Goal: Transaction & Acquisition: Purchase product/service

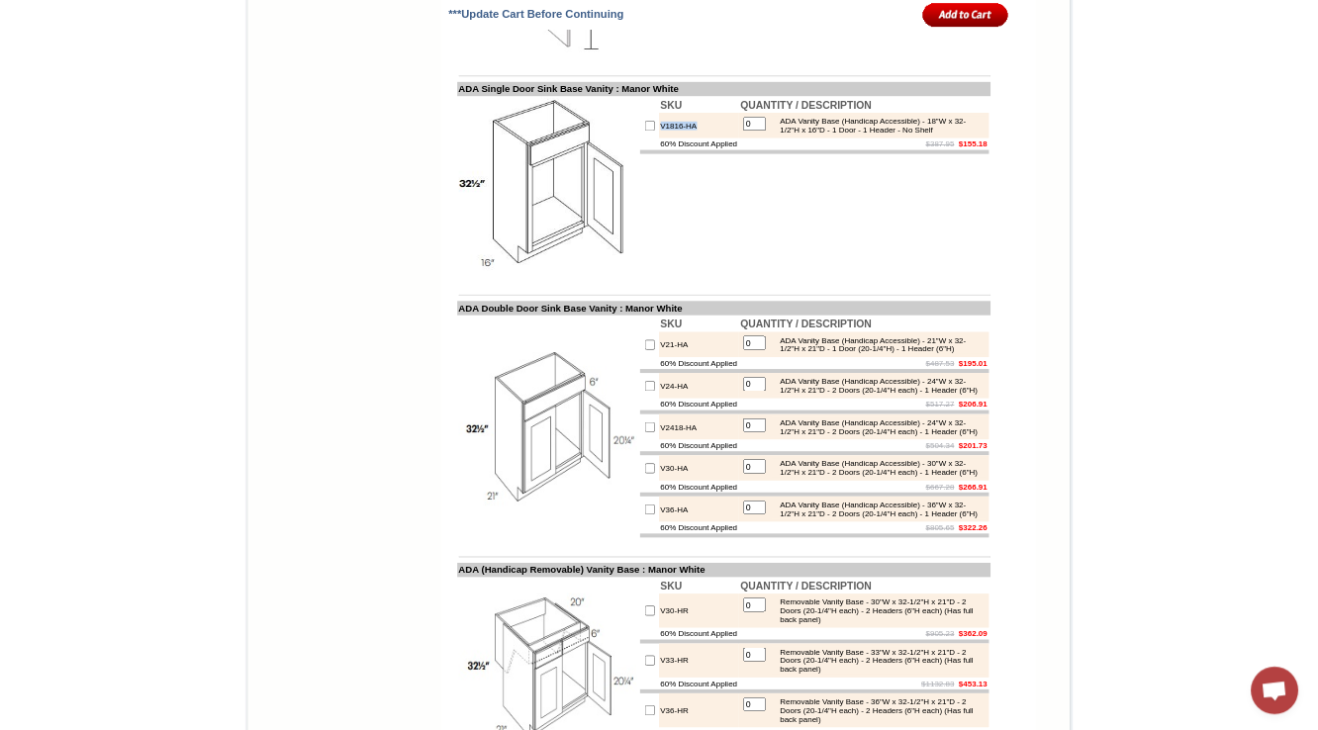
scroll to position [5801, 0]
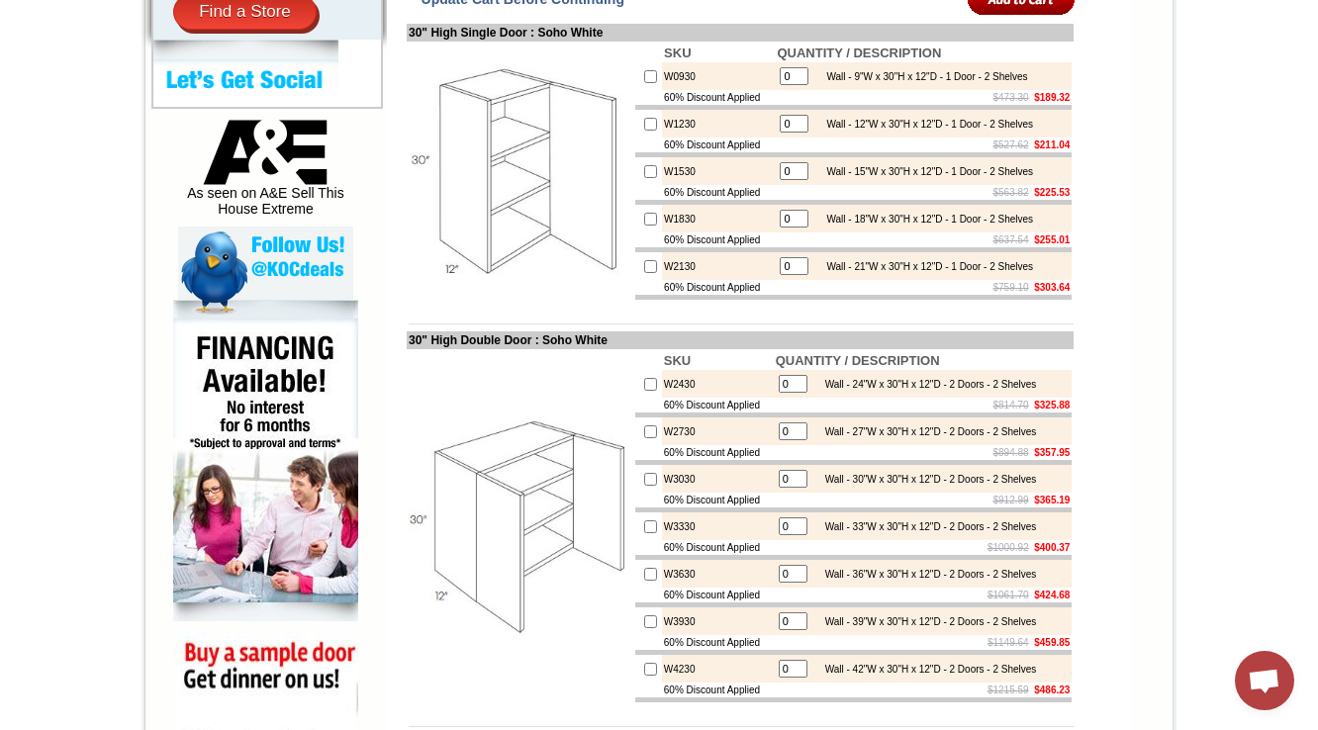
scroll to position [633, 0]
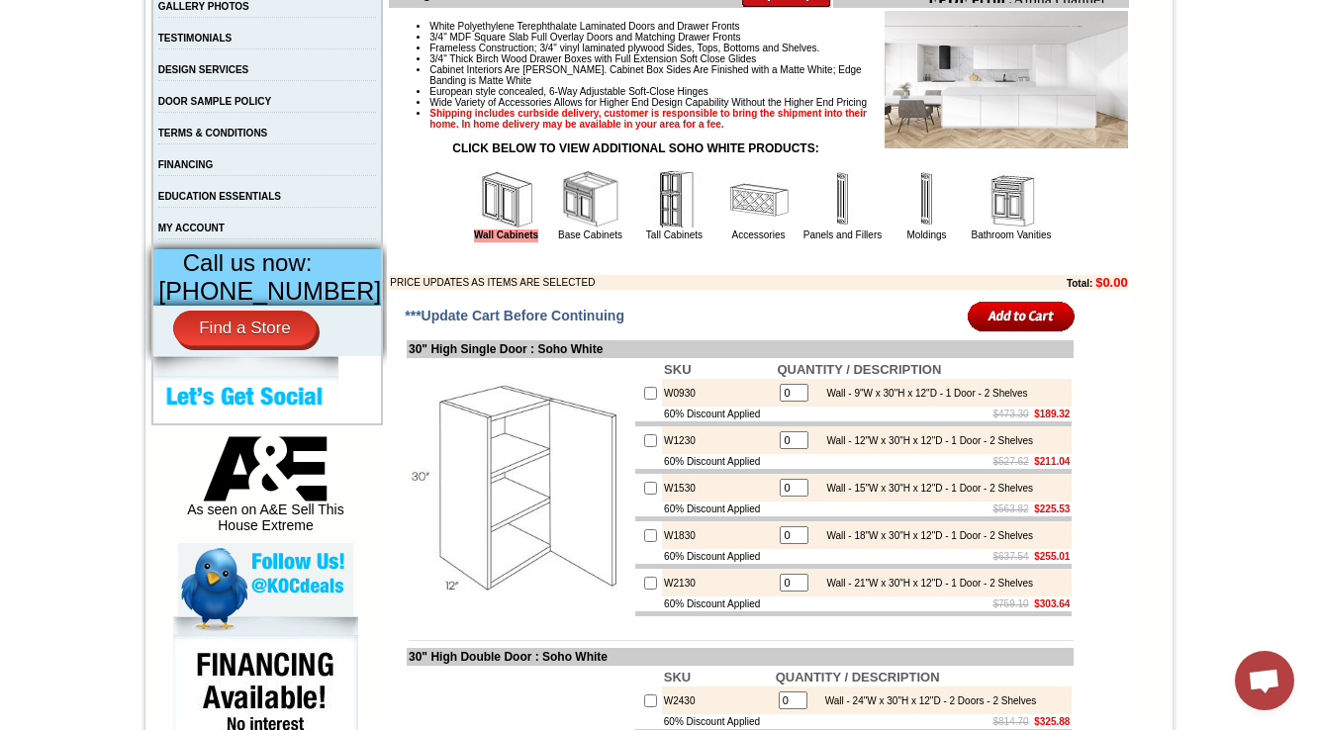
click at [661, 230] on img at bounding box center [674, 199] width 59 height 59
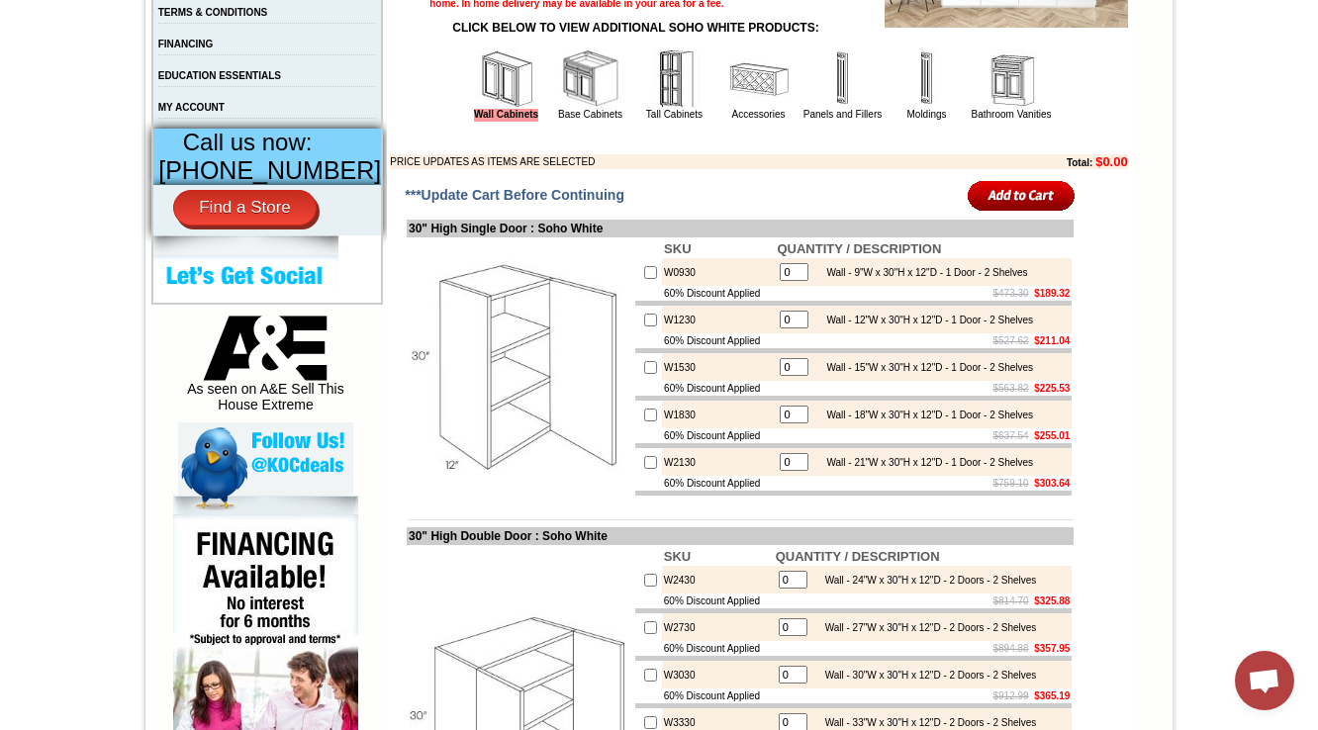
scroll to position [791, 0]
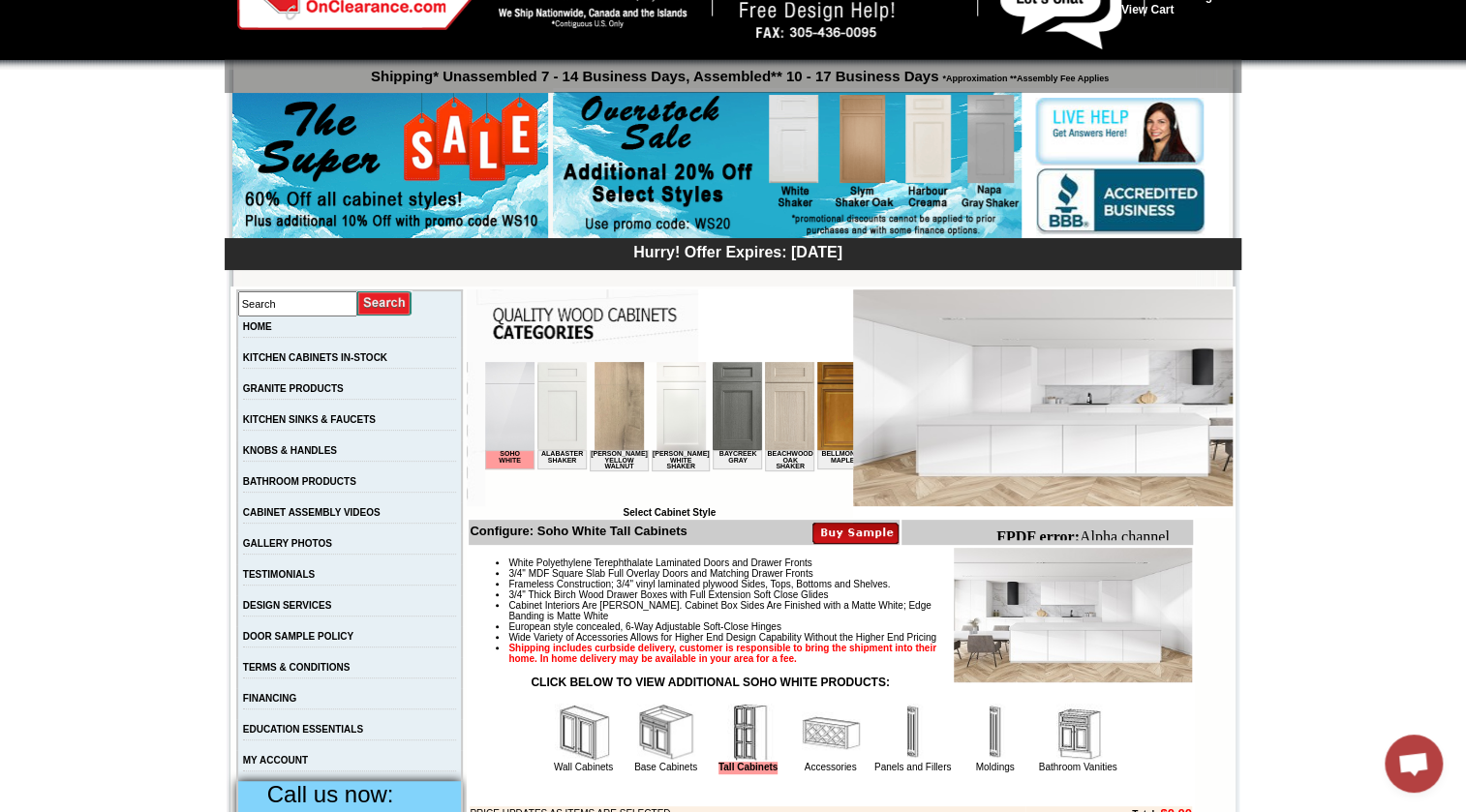
scroll to position [615, 0]
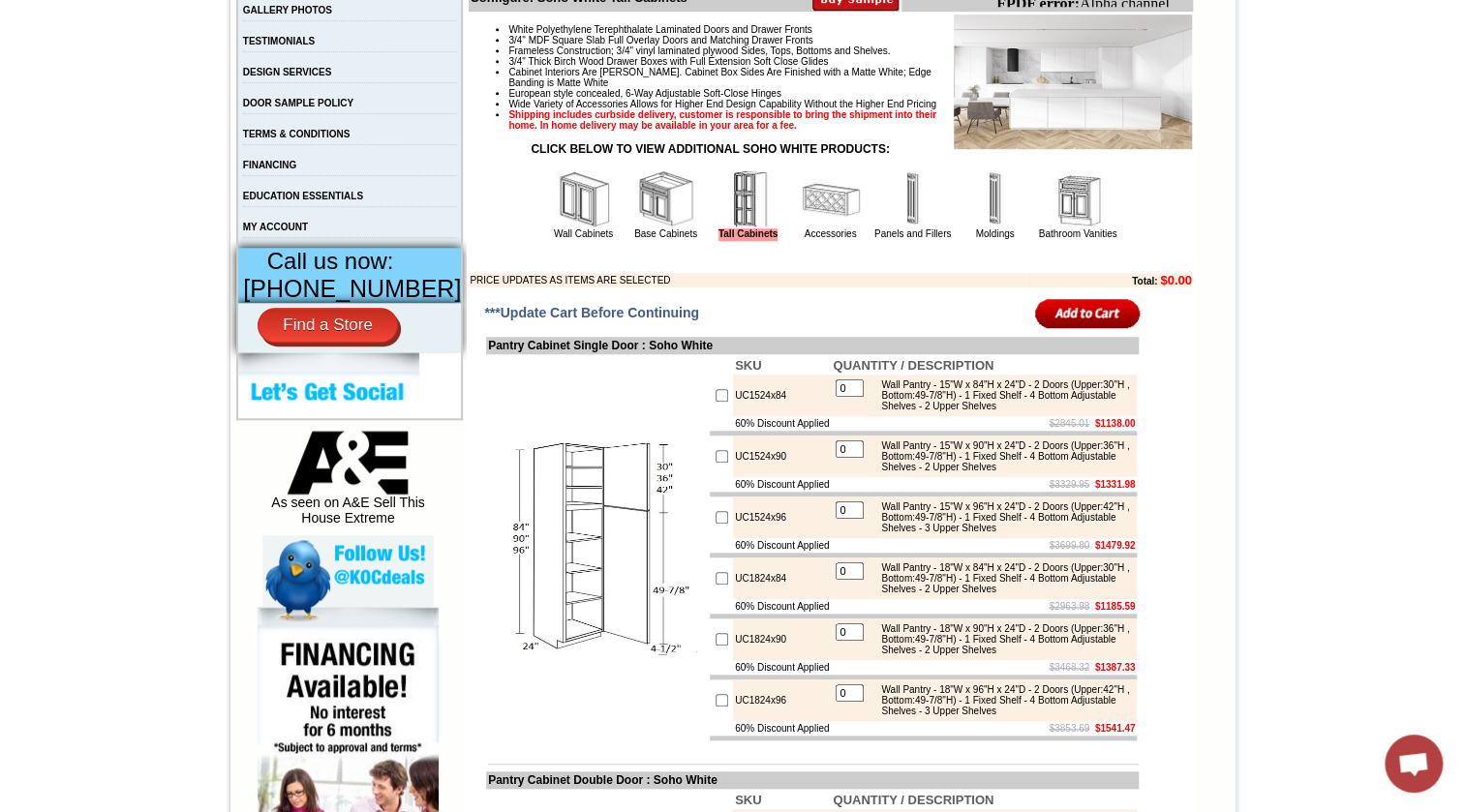
click at [804, 243] on table "Wall Cabinets Base Cabinets Tall Cabinets Accessories Panels and Fillers Moldin…" at bounding box center [831, 204] width 578 height 75
click at [816, 228] on img at bounding box center [830, 199] width 58 height 58
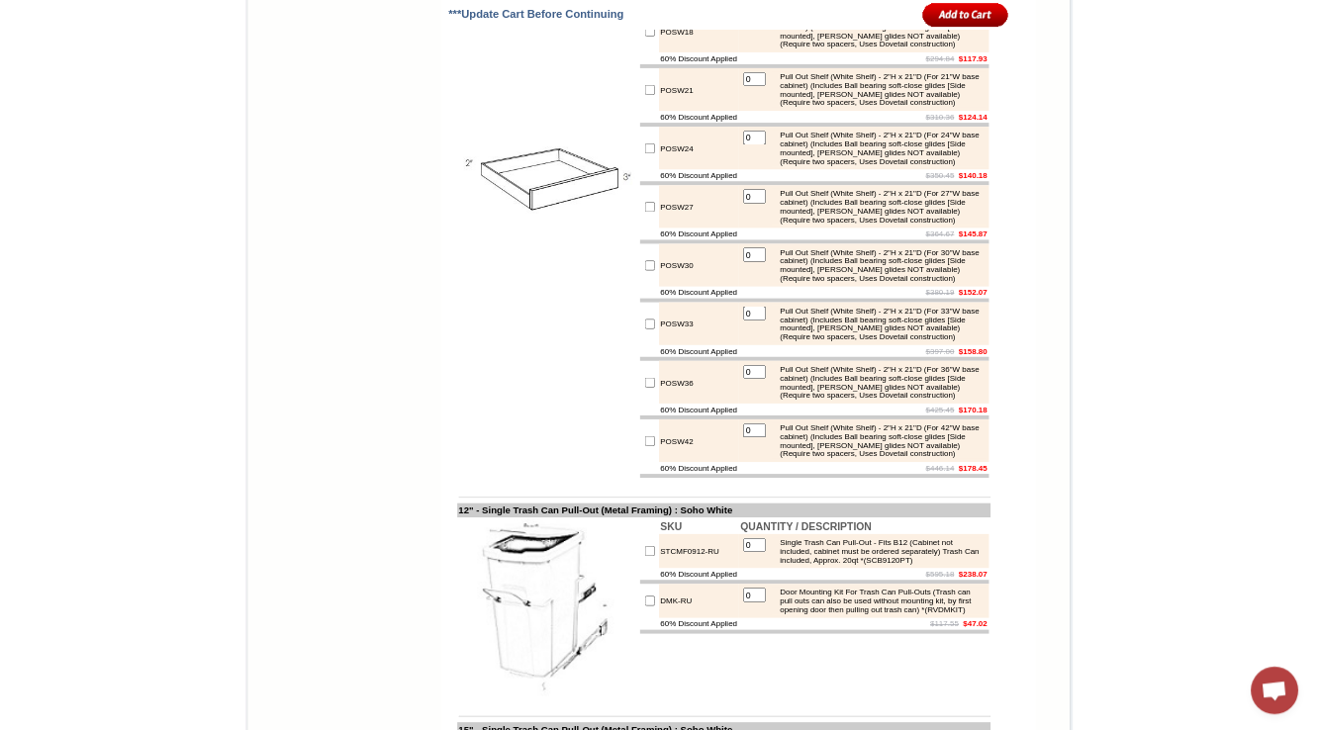
scroll to position [1915, 0]
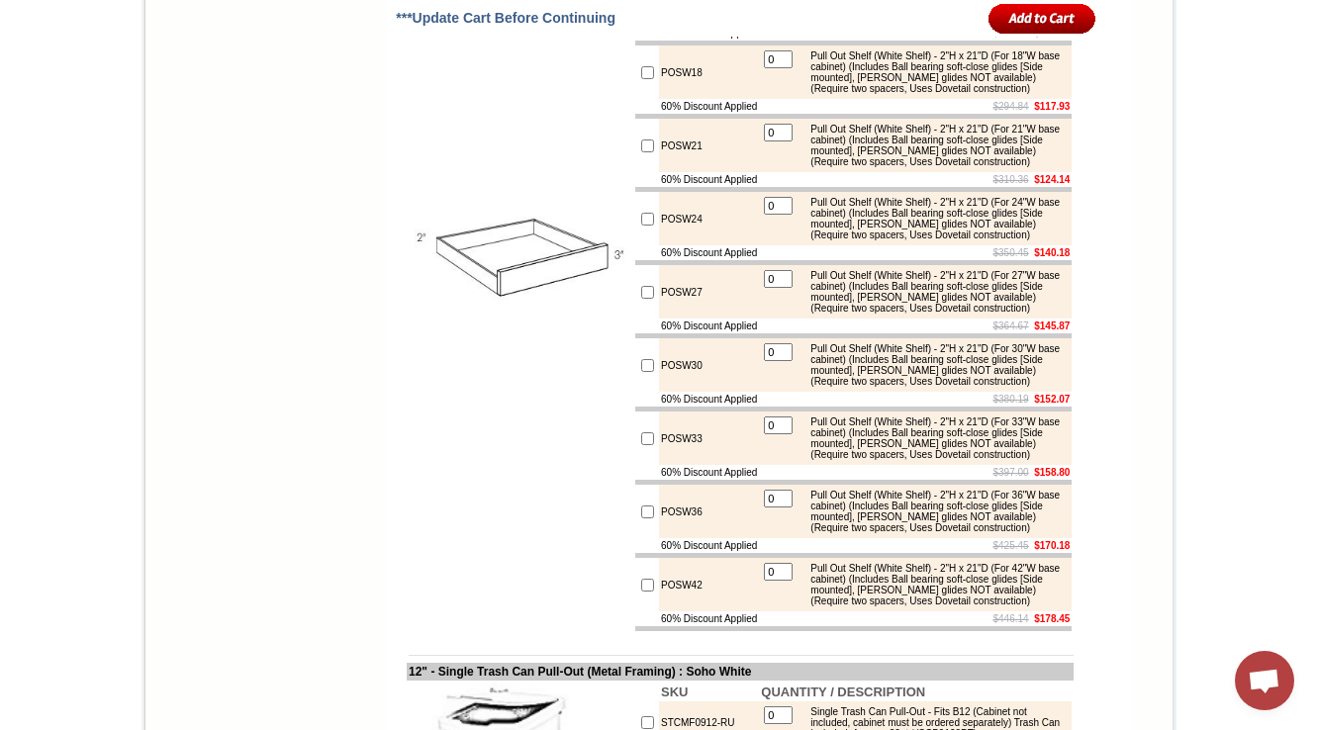
click at [759, 172] on td "0 Pull Out Shelf (White Shelf) - 2"H x 21"D (For 21"W base cabinet) (Includes B…" at bounding box center [915, 145] width 313 height 53
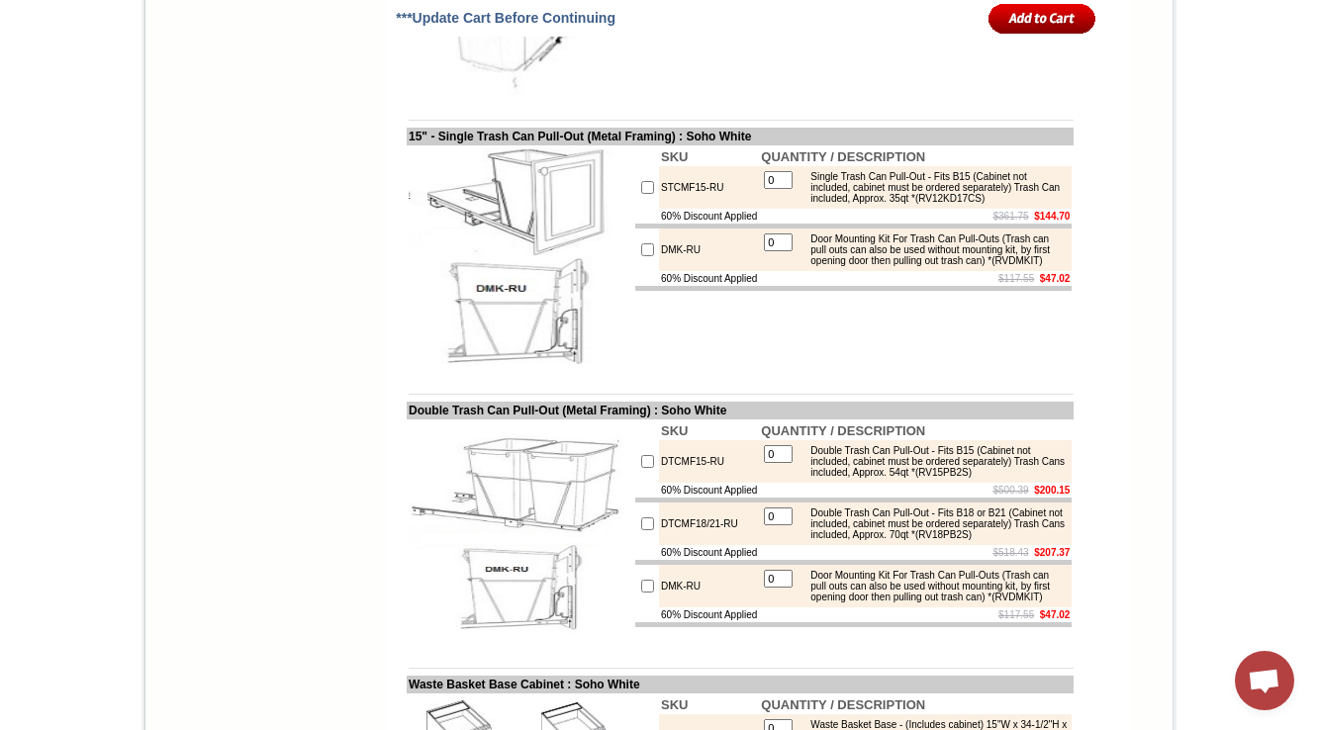
scroll to position [2628, 0]
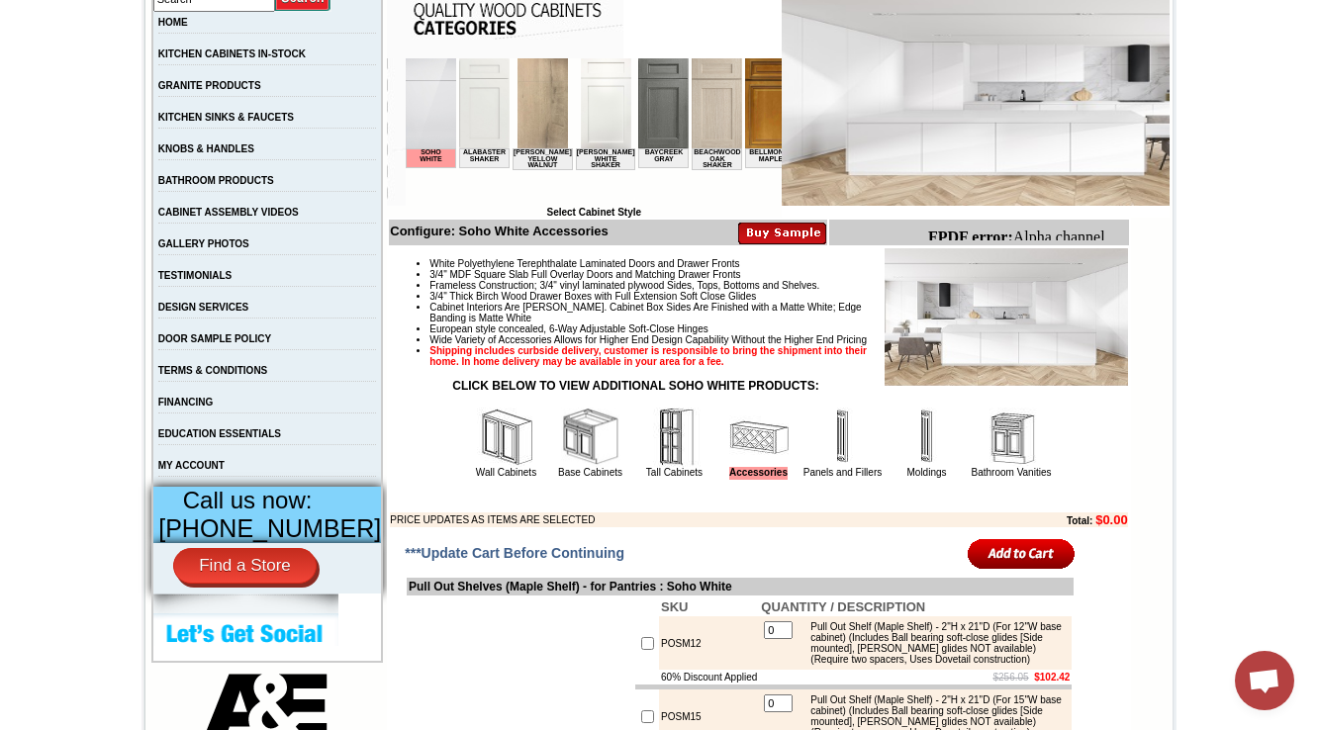
drag, startPoint x: 441, startPoint y: 197, endPoint x: 746, endPoint y: 305, distance: 323.2
drag, startPoint x: 923, startPoint y: 237, endPoint x: 1126, endPoint y: 233, distance: 202.8
click at [1126, 233] on html "FPDF error: Alpha channel not supported: images/W0936_cnc_2.1.jpg.png" at bounding box center [1023, 255] width 208 height 69
copy body "FPDF error: Alpha channel"
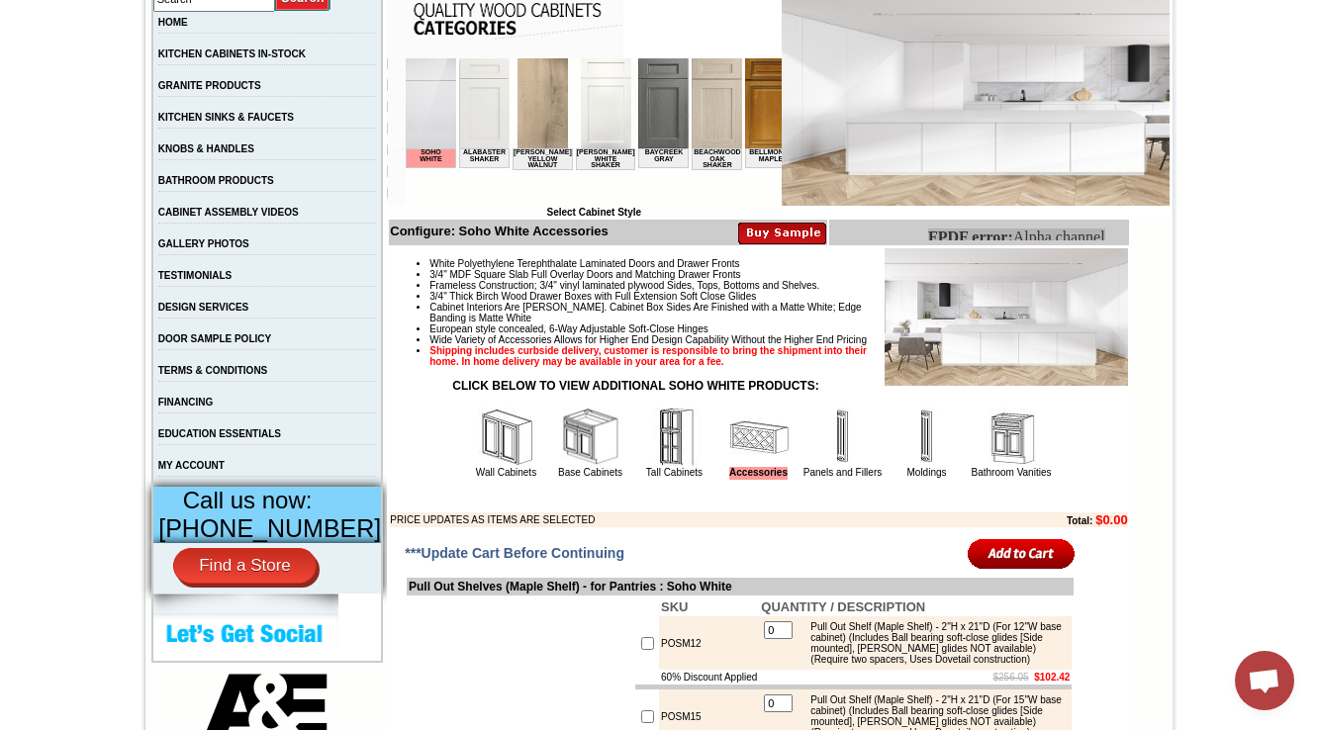
click at [868, 345] on li "Wide Variety of Accessories Allows for Higher End Design Capability Without the…" at bounding box center [777, 339] width 697 height 11
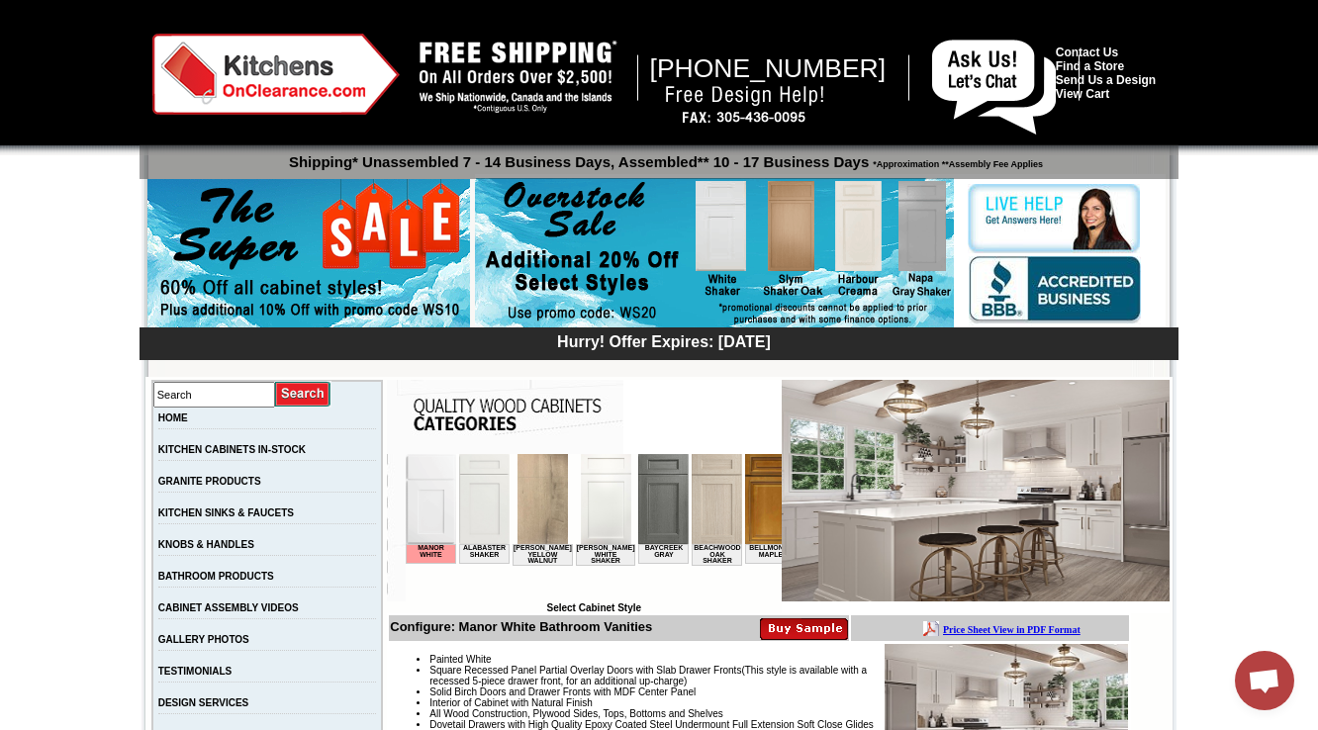
scroll to position [554, 0]
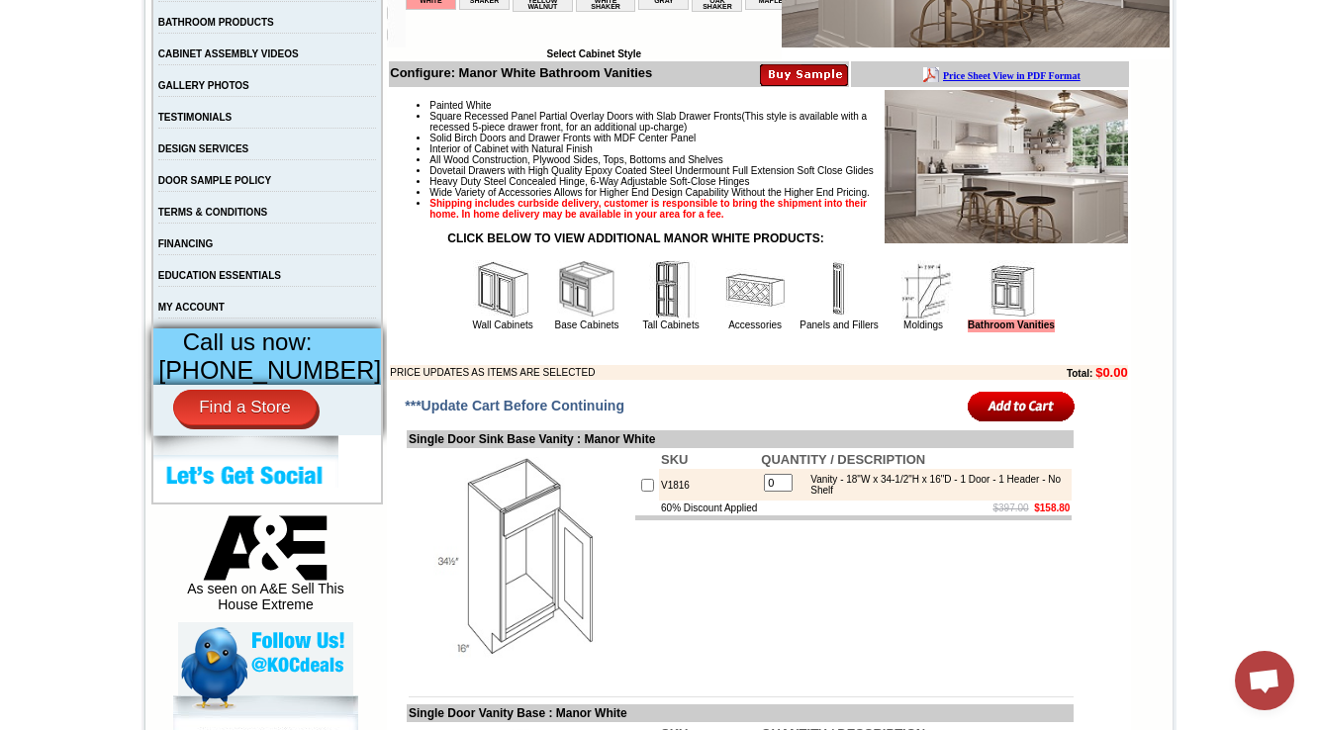
click at [1004, 70] on b "Price Sheet View in PDF Format" at bounding box center [1011, 75] width 138 height 11
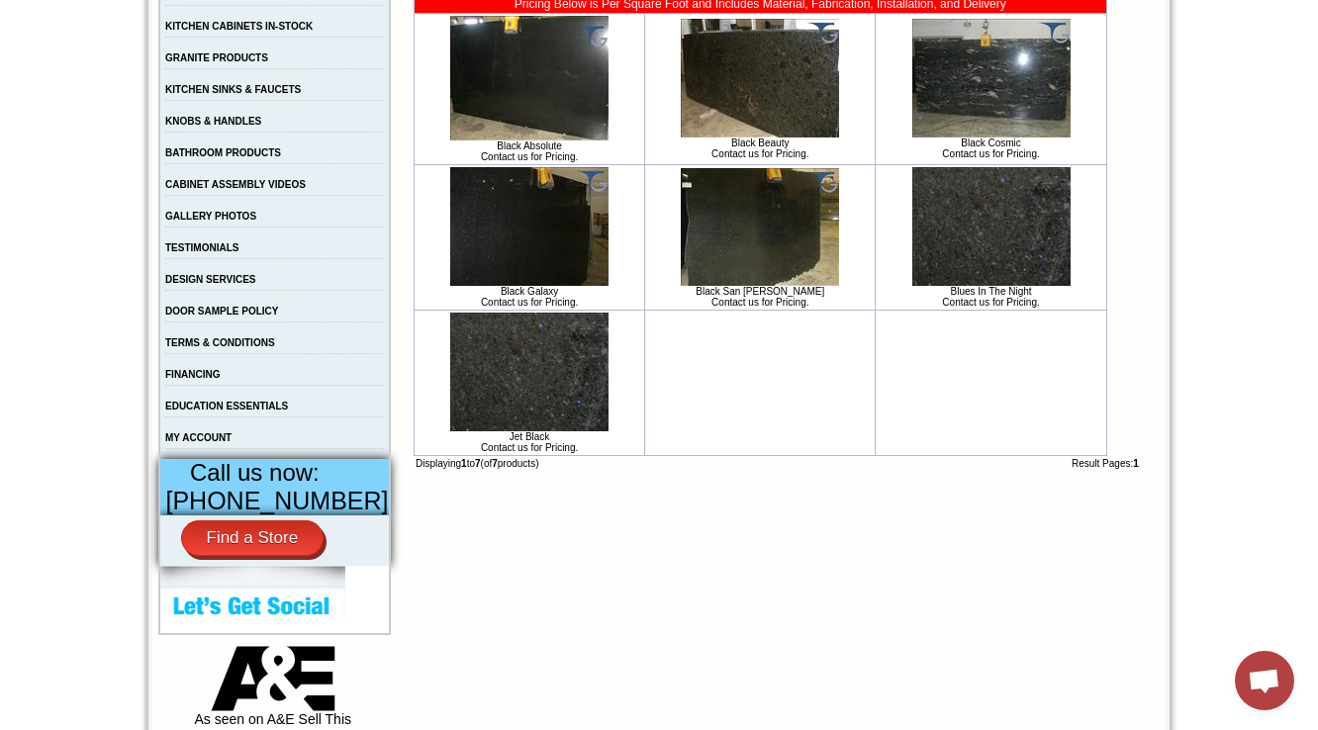
scroll to position [396, 0]
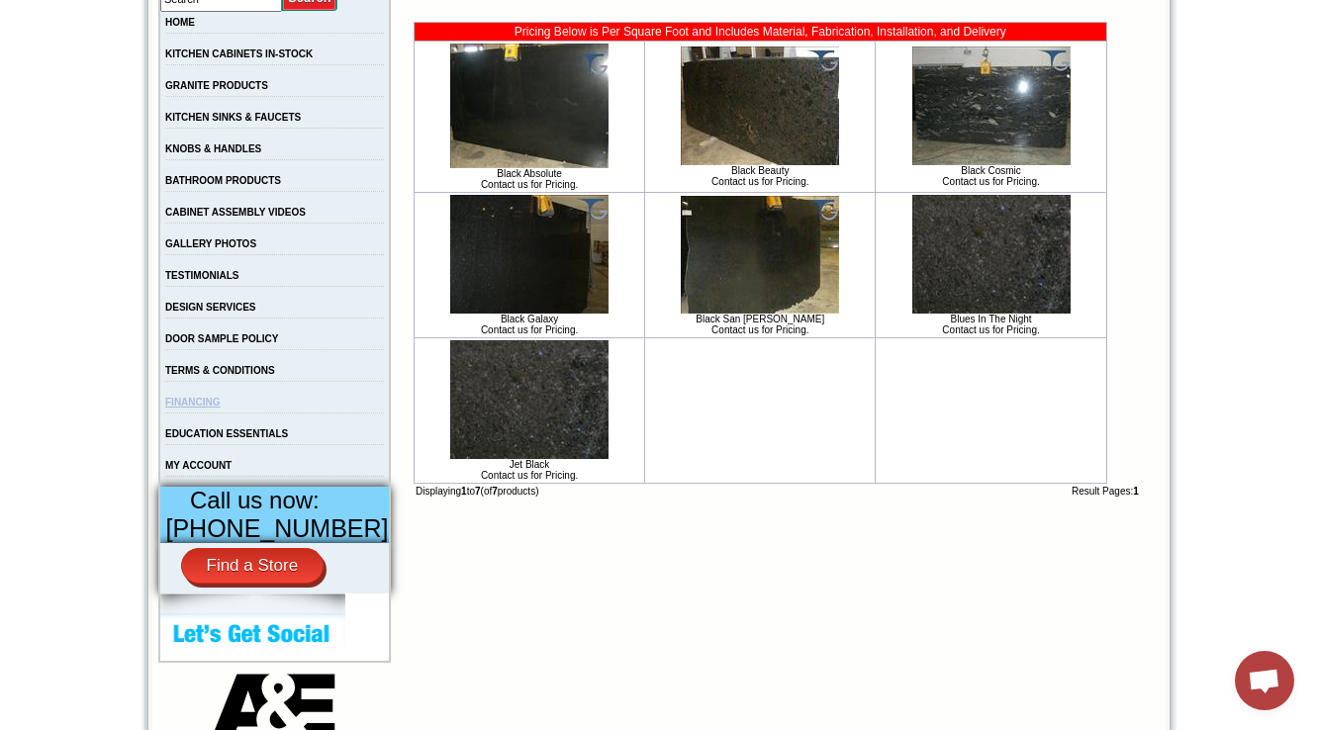
click at [214, 408] on link "FINANCING" at bounding box center [192, 402] width 55 height 11
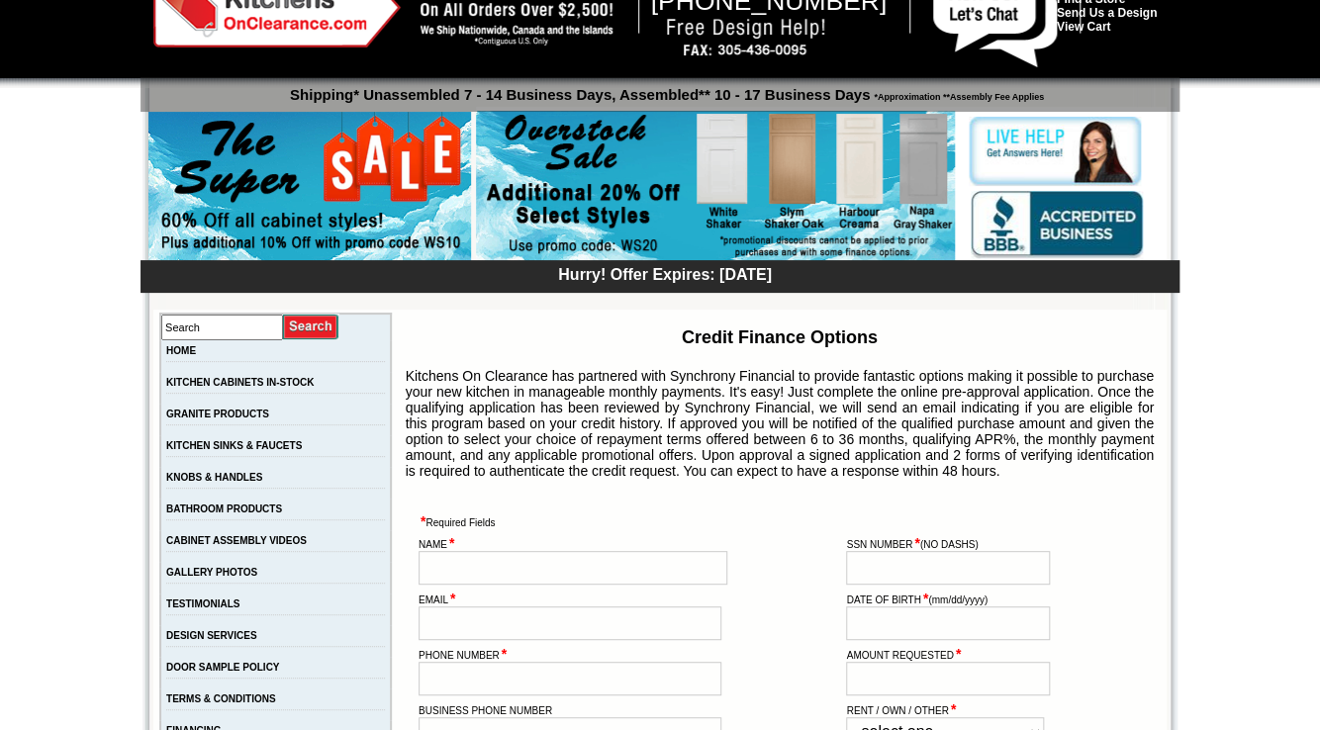
scroll to position [396, 0]
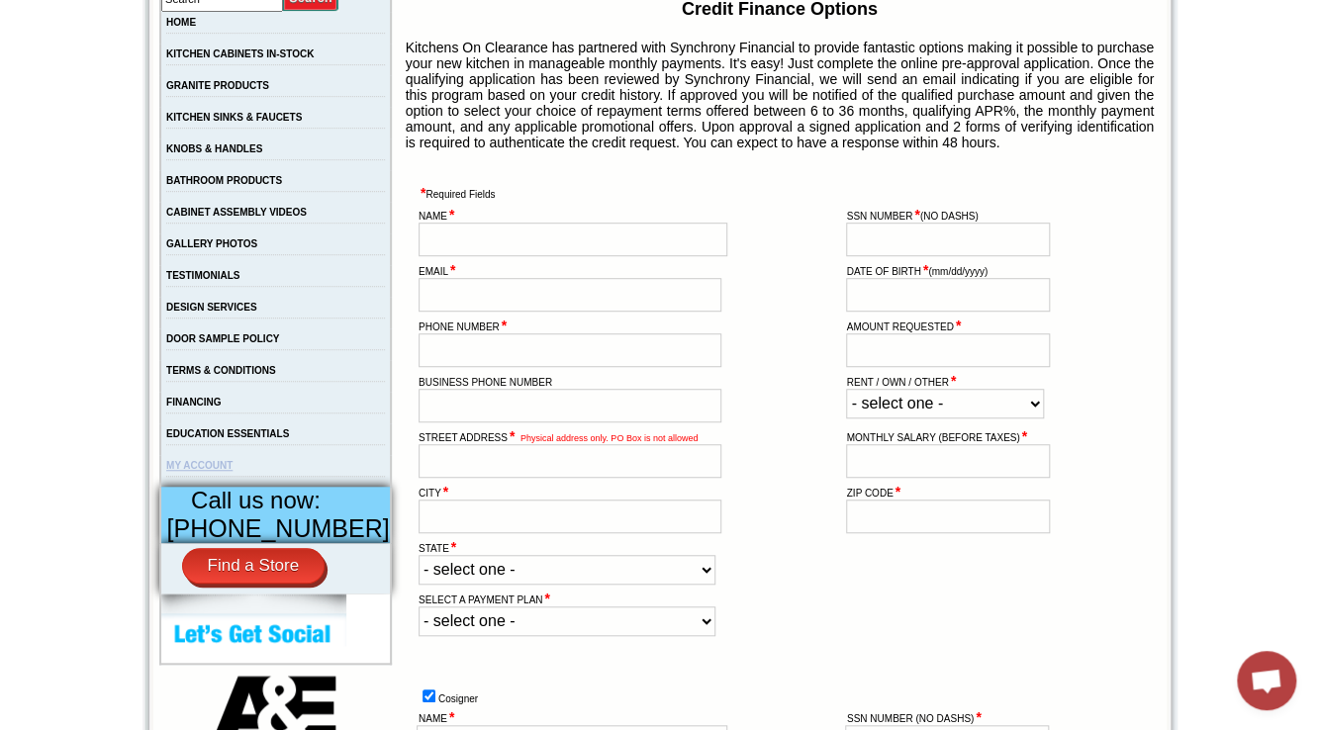
click at [222, 471] on link "MY ACCOUNT" at bounding box center [199, 465] width 66 height 11
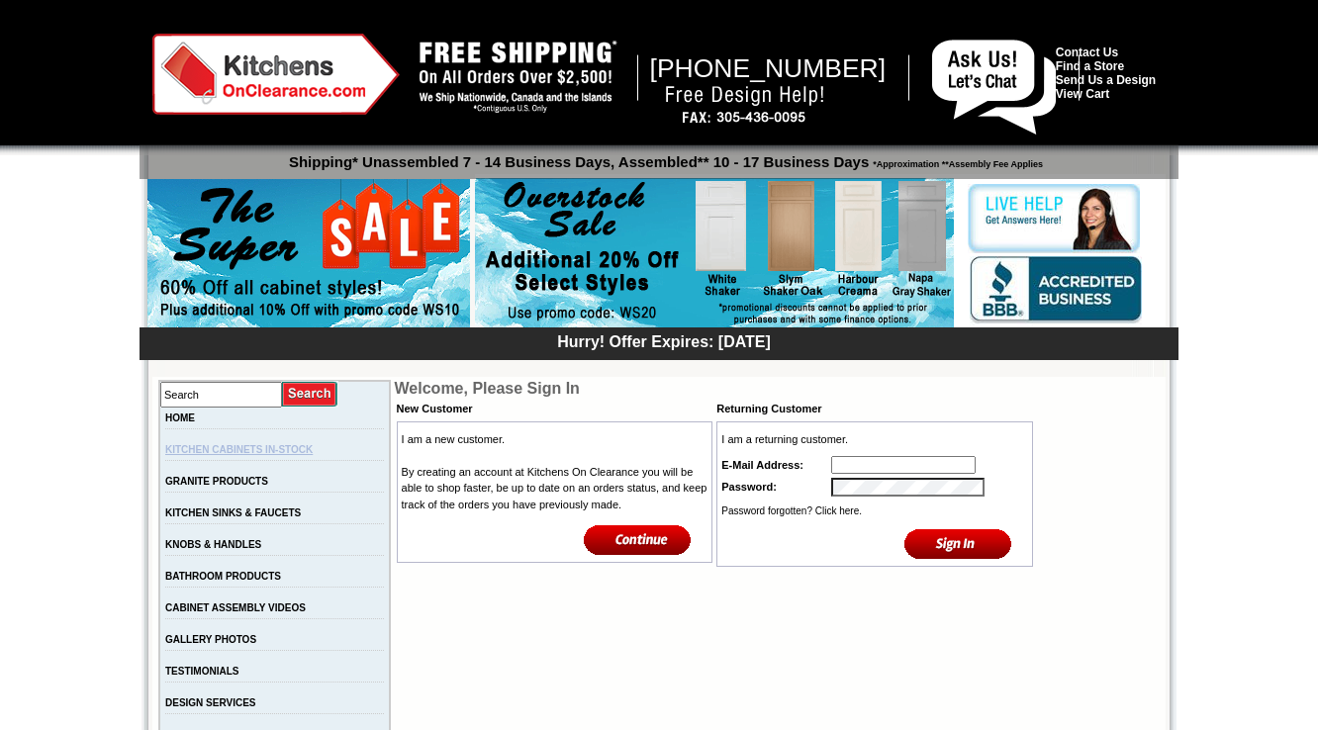
type input "namish@sobekitchens.com"
click at [222, 485] on link "GRANITE PRODUCTS" at bounding box center [216, 481] width 103 height 11
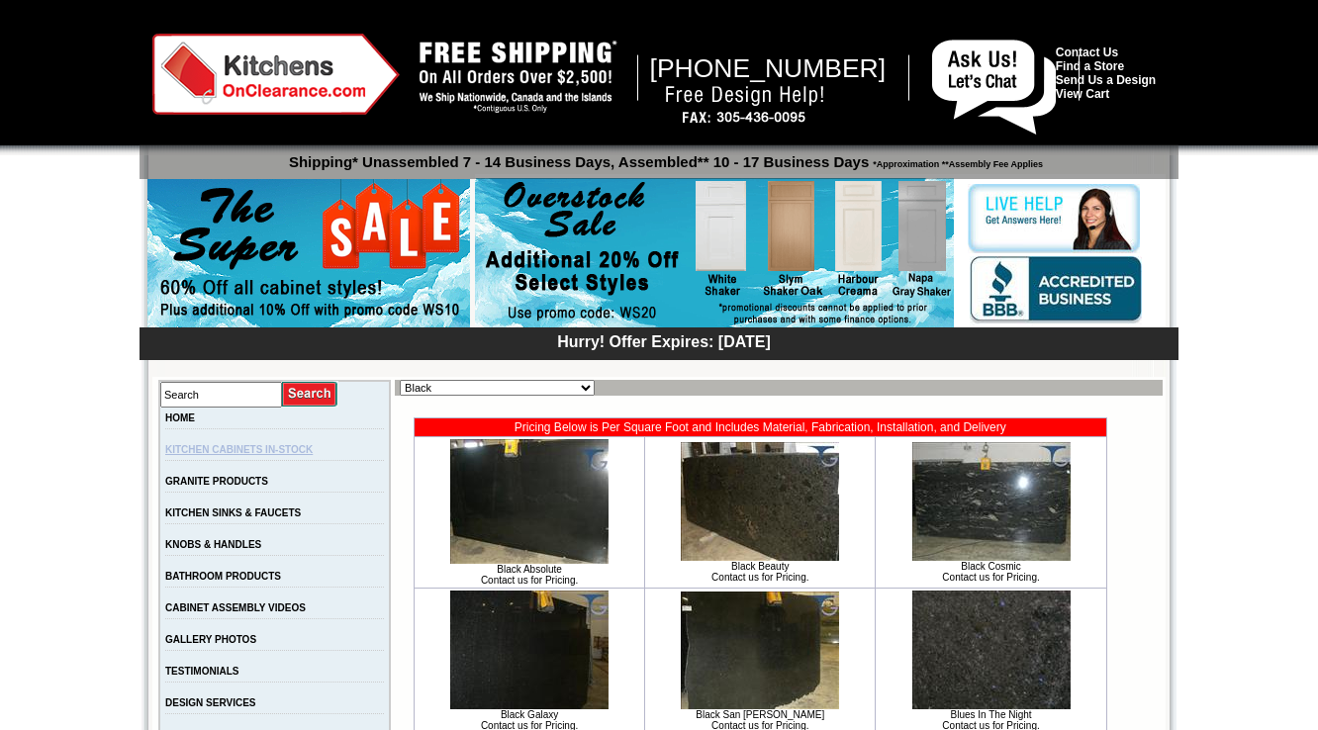
click at [235, 455] on link "KITCHEN CABINETS IN-STOCK" at bounding box center [238, 449] width 147 height 11
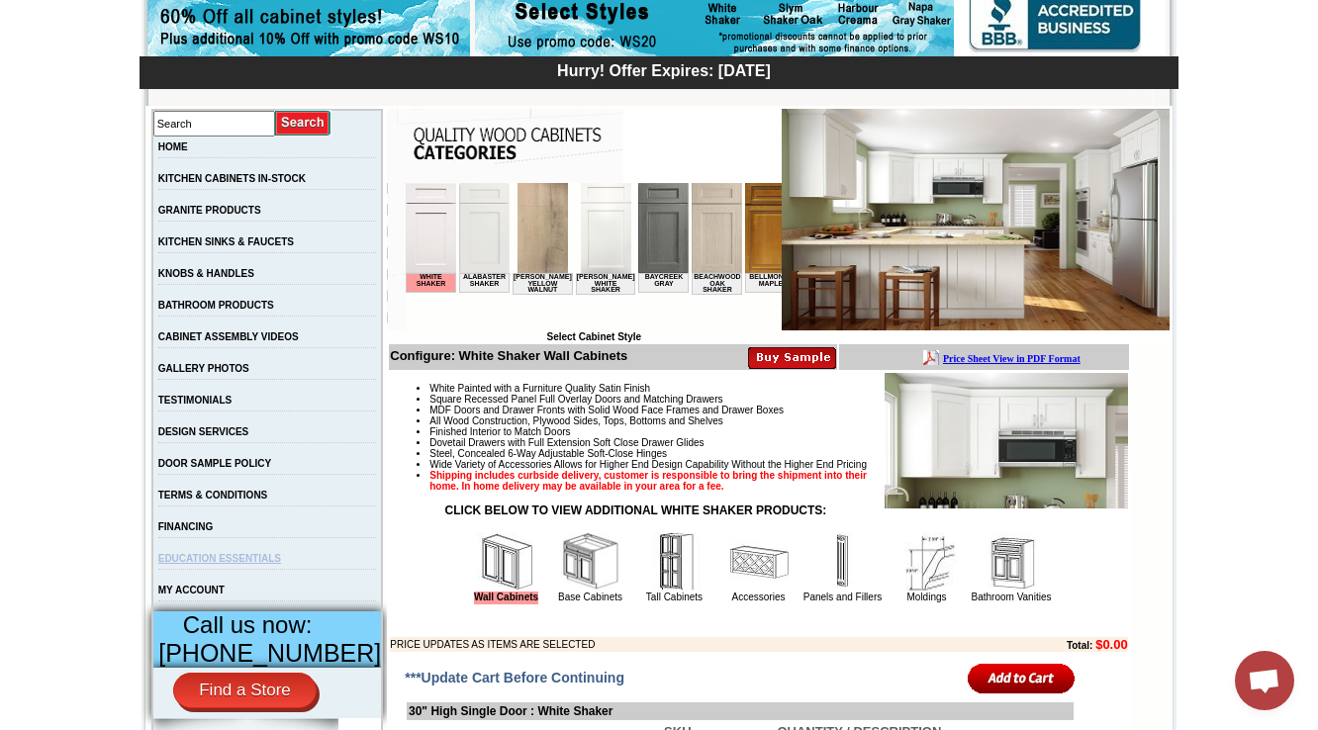
scroll to position [237, 0]
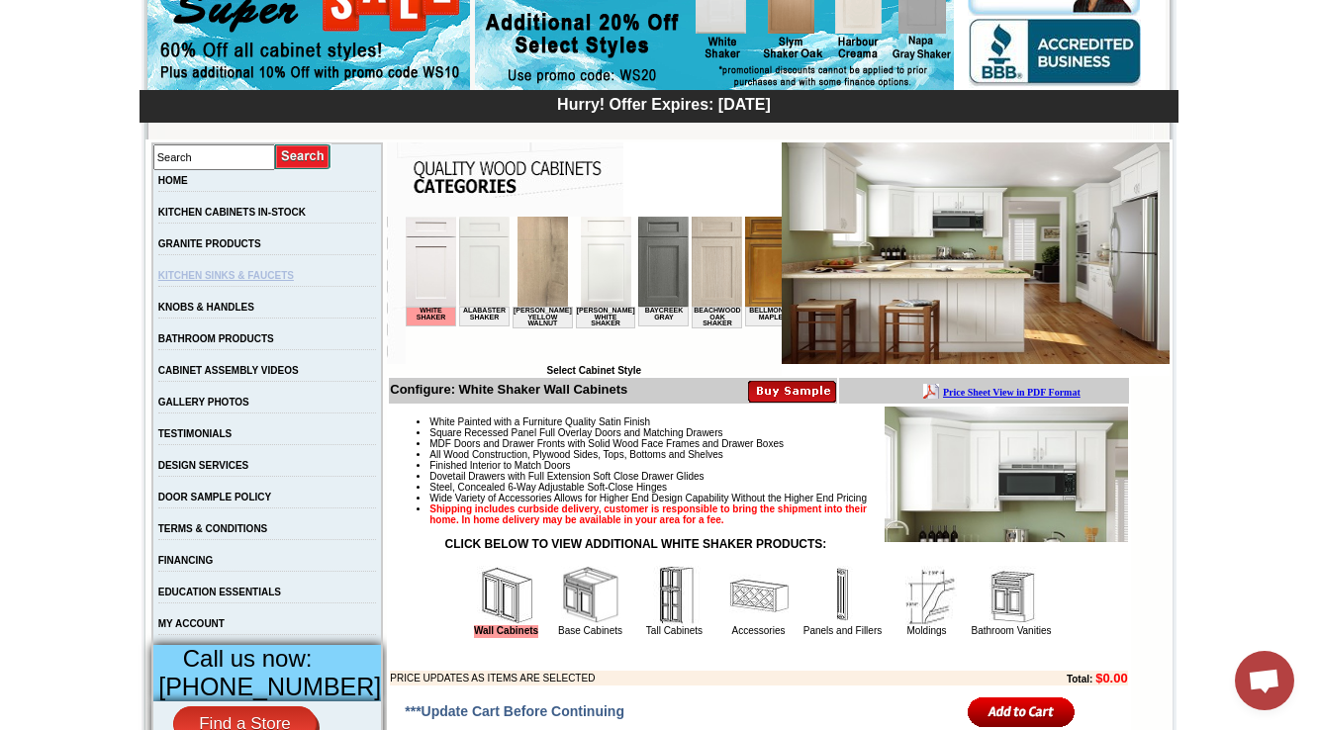
click at [237, 281] on link "KITCHEN SINKS & FAUCETS" at bounding box center [226, 275] width 136 height 11
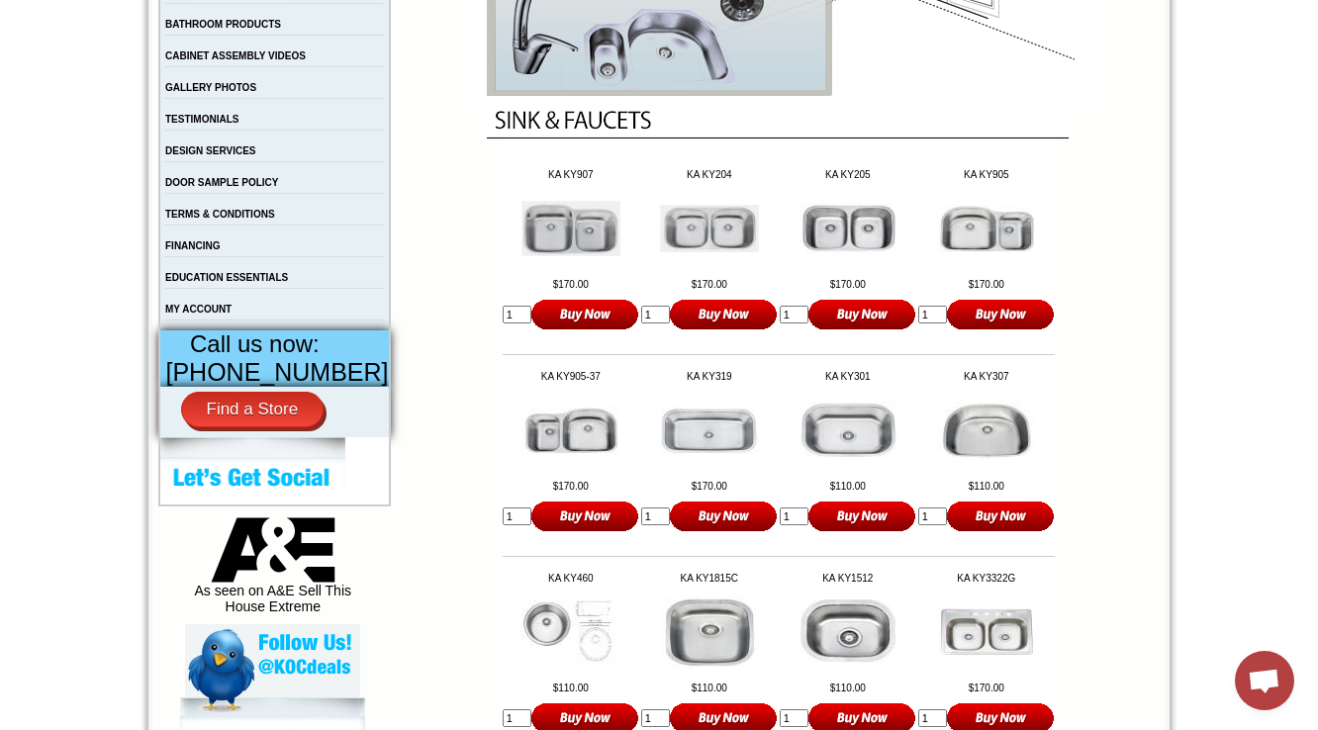
scroll to position [554, 0]
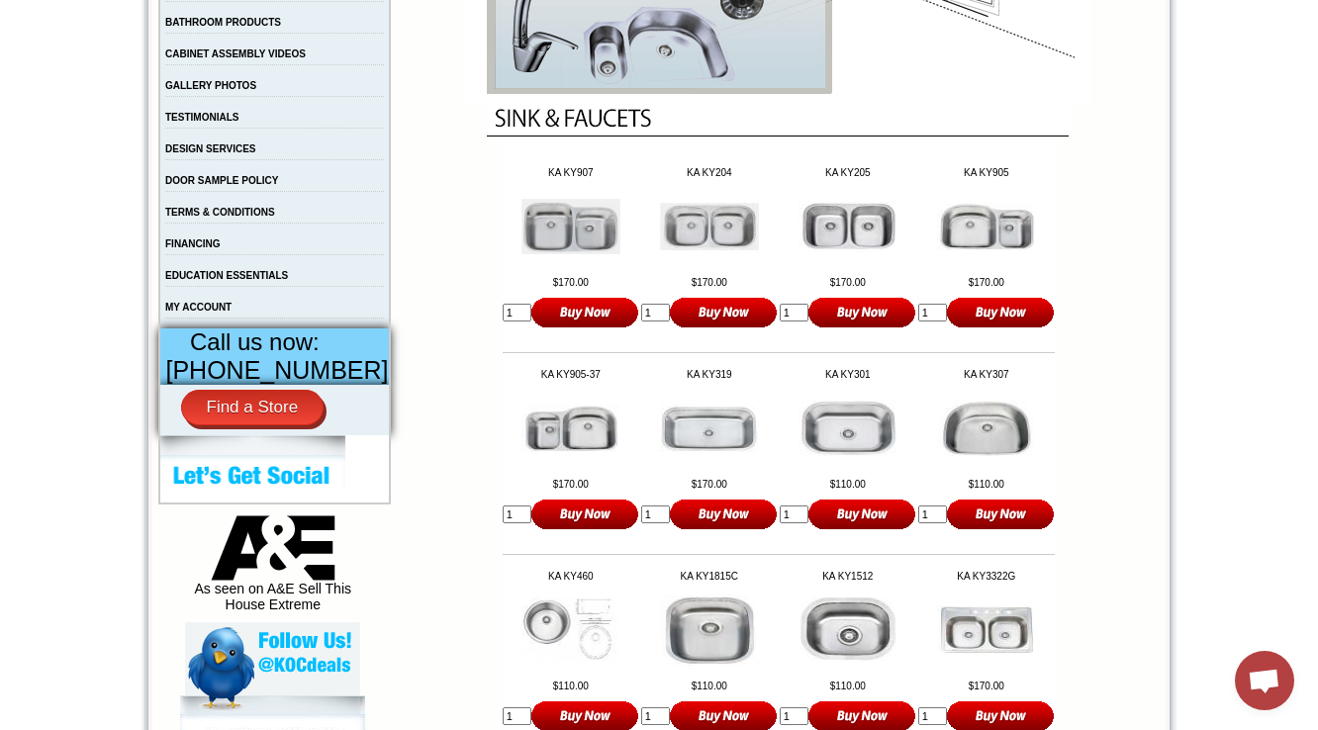
click at [557, 235] on img at bounding box center [570, 226] width 99 height 54
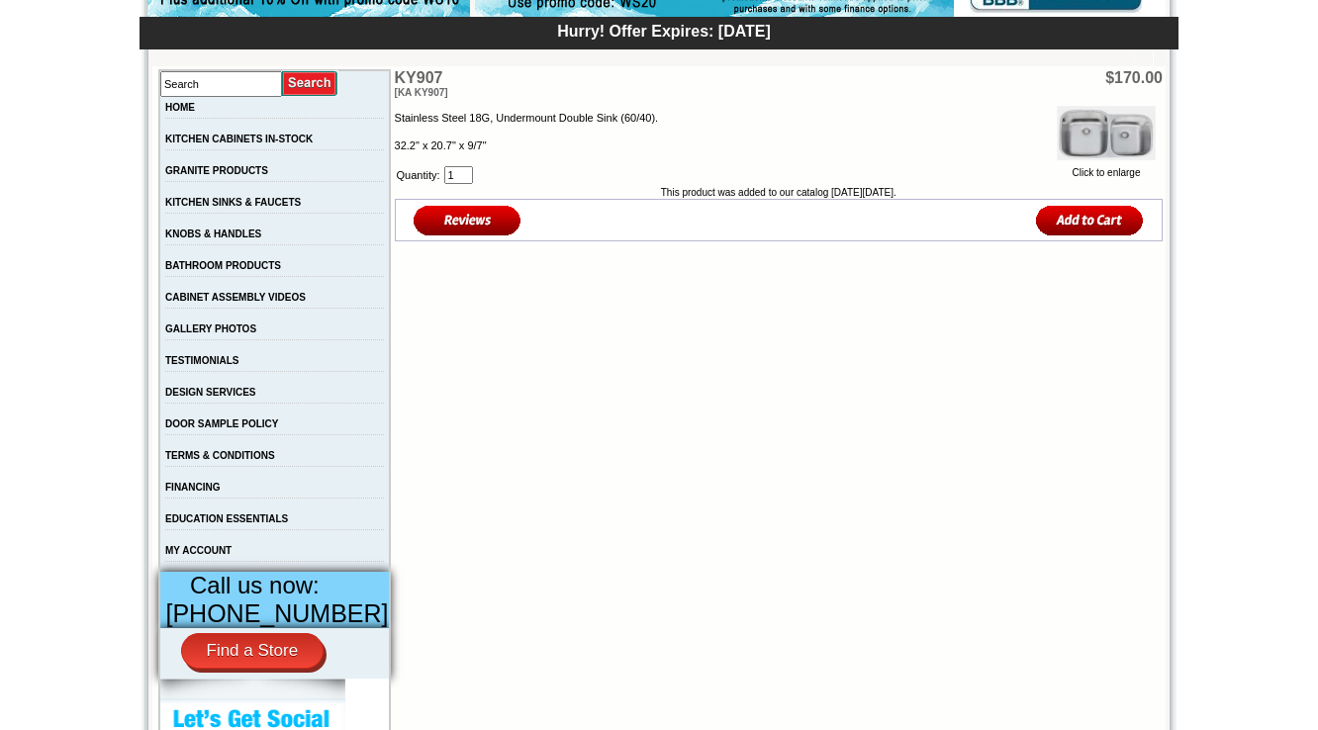
scroll to position [317, 0]
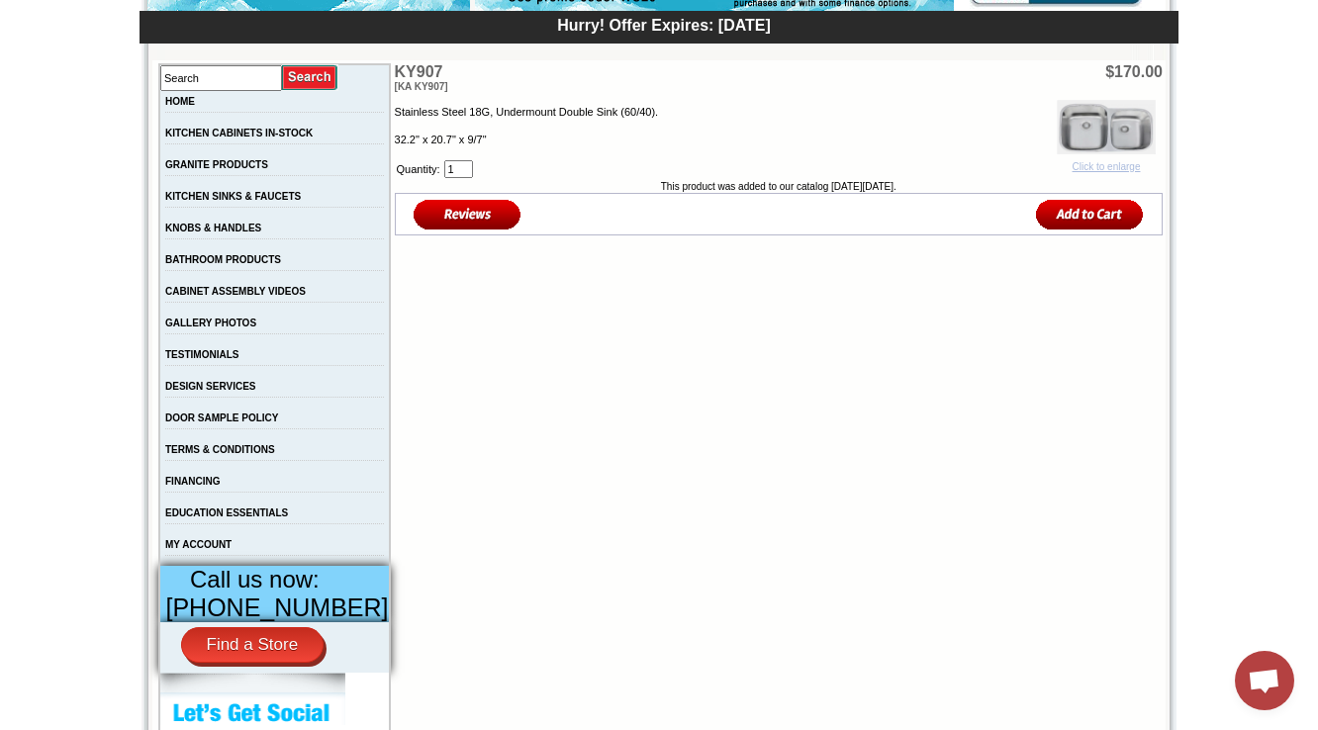
click at [1061, 135] on img at bounding box center [1106, 127] width 99 height 54
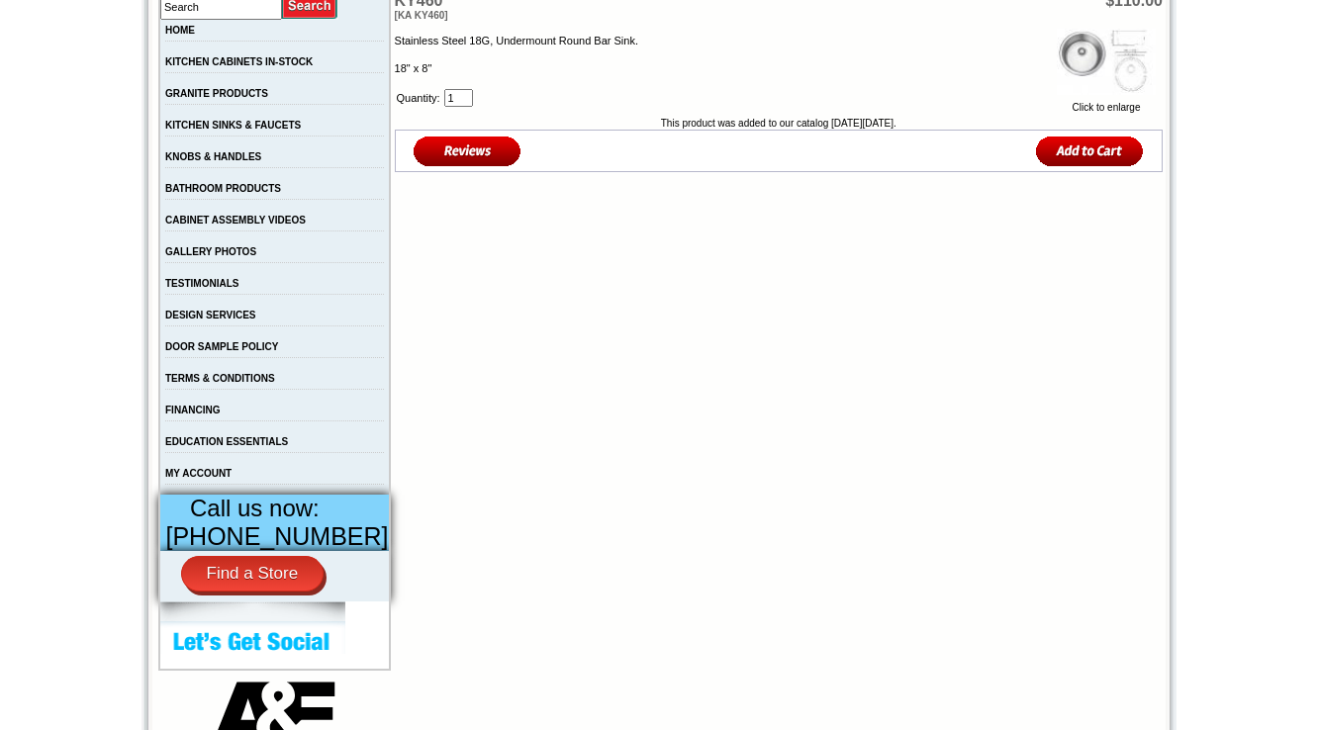
scroll to position [396, 0]
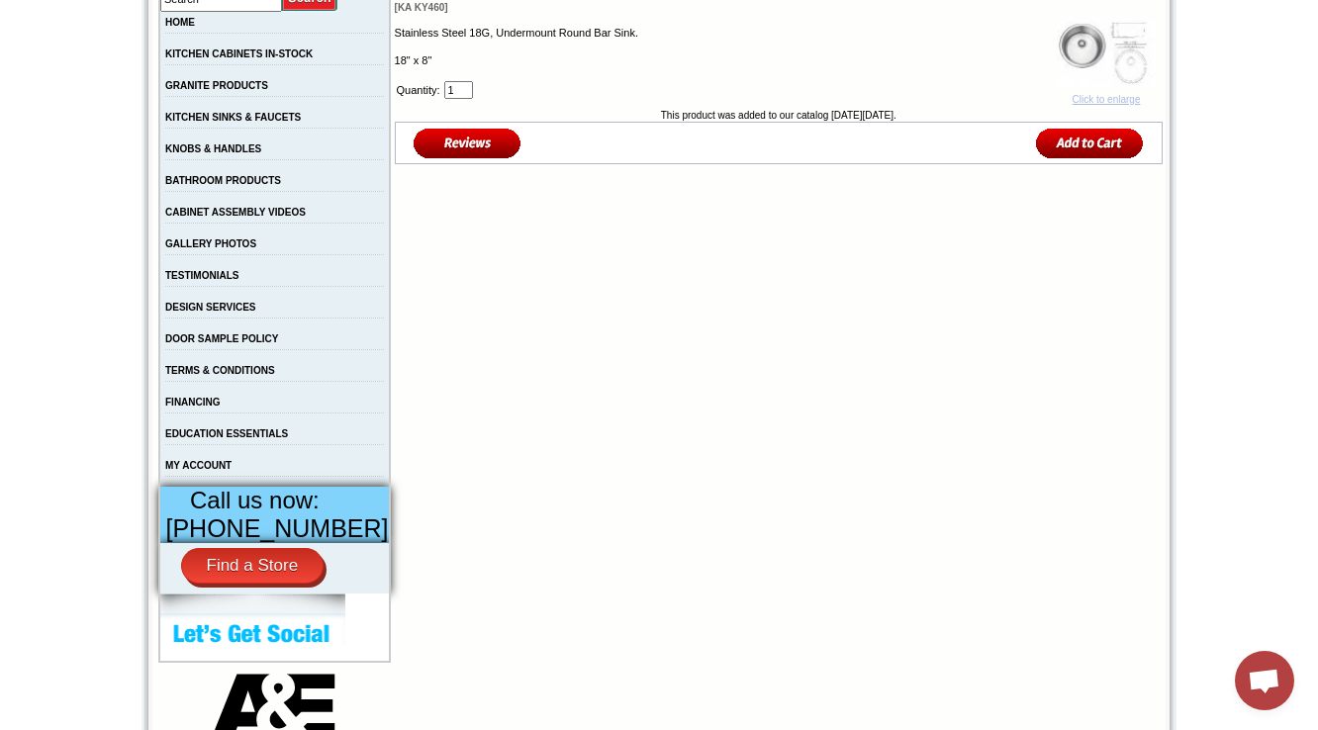
click at [1088, 63] on img at bounding box center [1106, 54] width 99 height 66
